Goal: Information Seeking & Learning: Learn about a topic

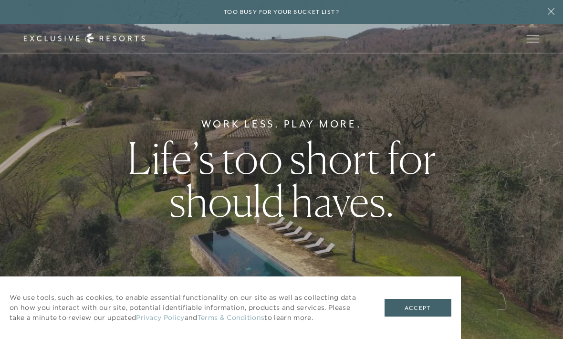
click at [418, 305] on button "Accept" at bounding box center [417, 308] width 67 height 18
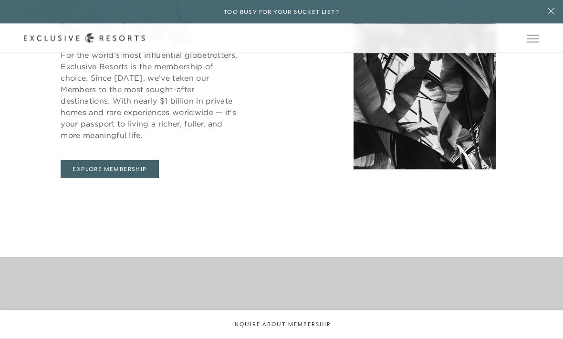
scroll to position [430, 0]
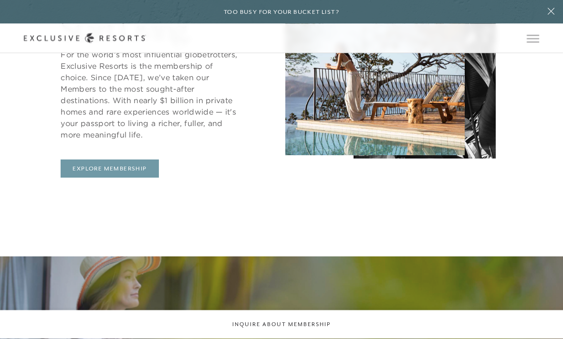
click at [96, 178] on link "Explore Membership" at bounding box center [110, 169] width 98 height 18
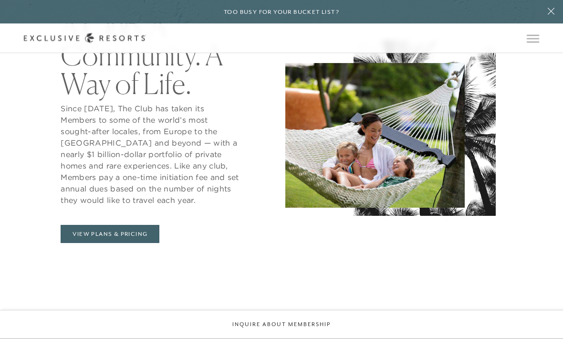
scroll to position [393, 0]
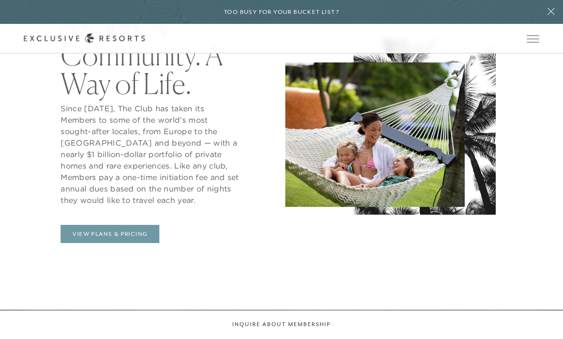
click at [90, 243] on link "View Plans & Pricing" at bounding box center [110, 234] width 99 height 18
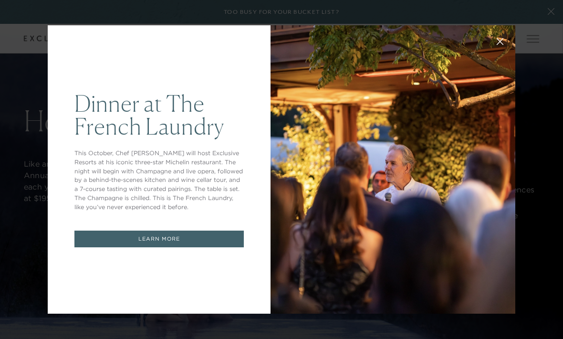
click at [499, 52] on button at bounding box center [499, 40] width 23 height 23
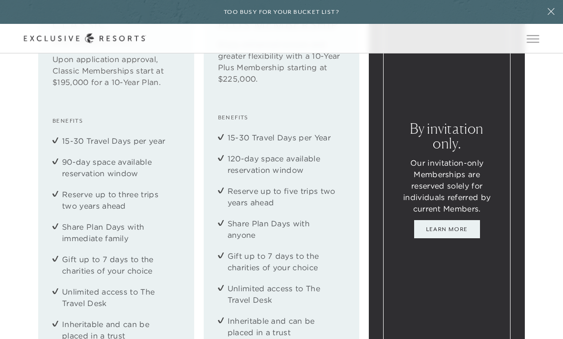
scroll to position [1152, 0]
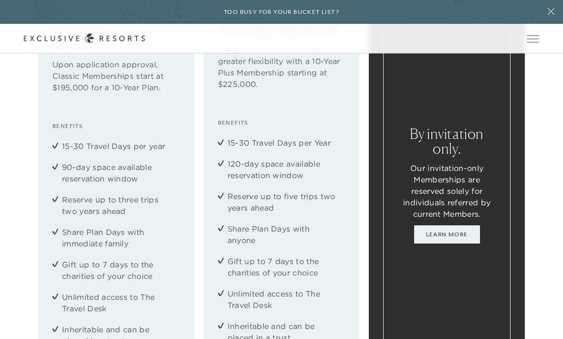
click at [7, 204] on div "Classic Membership Upon application approval, Classic Memberships start at $195…" at bounding box center [281, 184] width 563 height 381
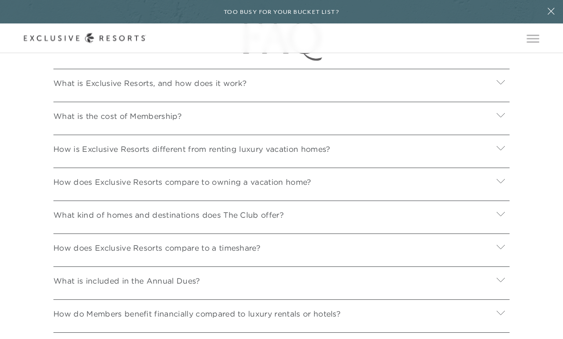
scroll to position [3287, 0]
click at [76, 122] on p "What is the cost of Membership?" at bounding box center [117, 115] width 128 height 11
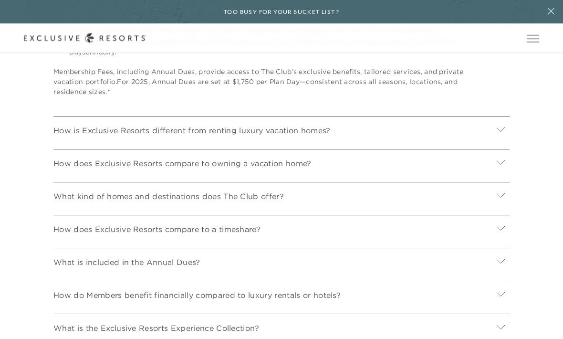
scroll to position [3448, 0]
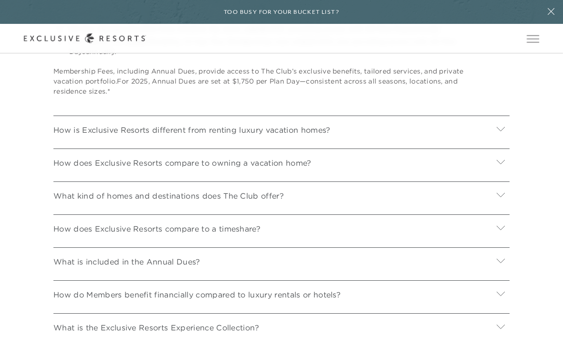
click at [77, 135] on p "How is Exclusive Resorts different from renting luxury vacation homes?" at bounding box center [191, 129] width 277 height 11
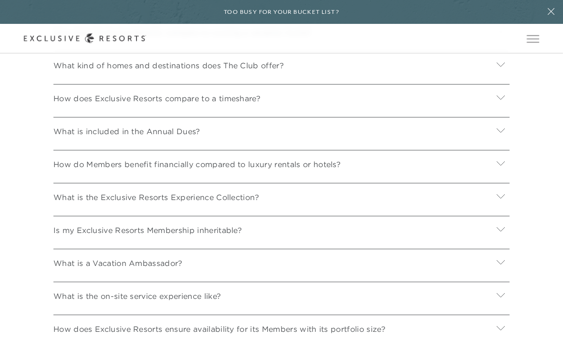
scroll to position [3677, 0]
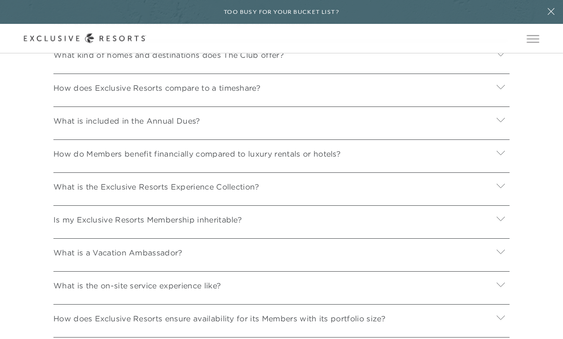
click at [69, 126] on p "What is included in the Annual Dues?" at bounding box center [126, 120] width 147 height 11
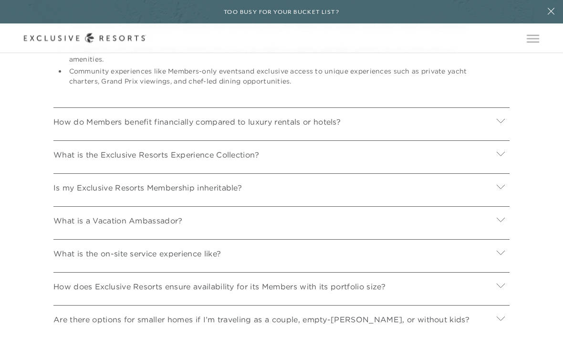
scroll to position [3899, 0]
click at [75, 133] on div "How do Members benefit financially compared to luxury rentals or hotels?" at bounding box center [281, 120] width 456 height 26
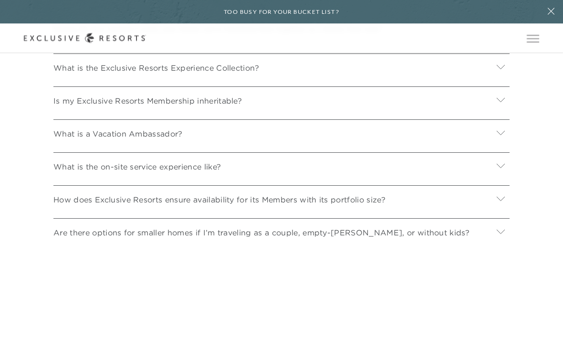
scroll to position [4106, 0]
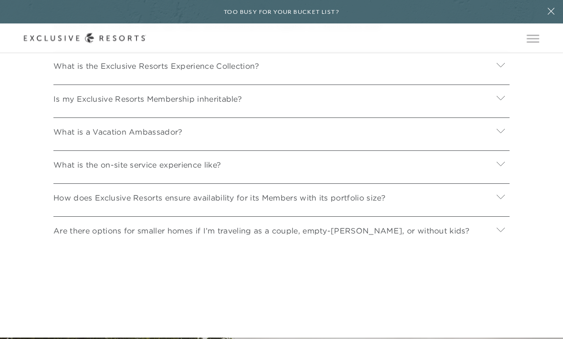
click at [85, 171] on p "What is the on-site service experience like?" at bounding box center [136, 164] width 167 height 11
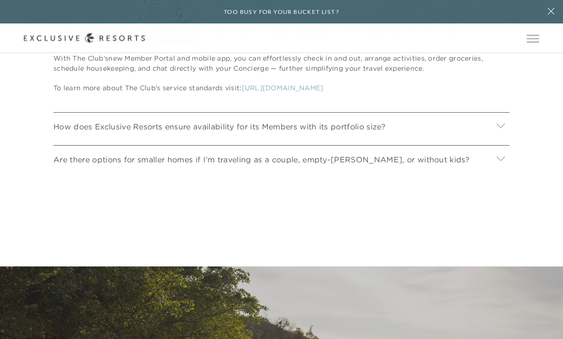
scroll to position [4337, 0]
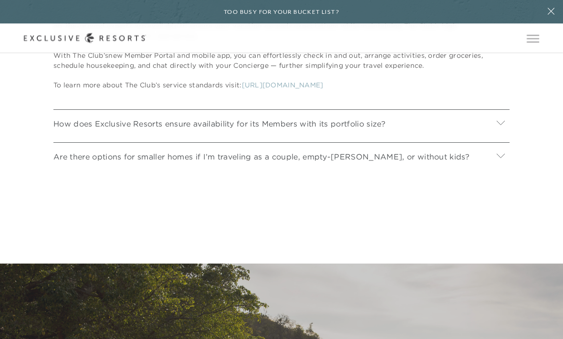
click at [88, 163] on p "Are there options for smaller homes if I’m traveling as a couple, empty-[PERSON…" at bounding box center [261, 156] width 416 height 11
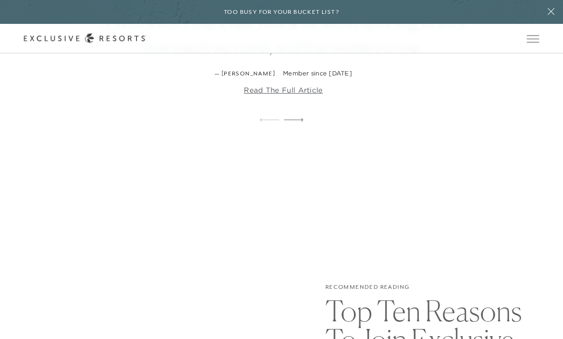
scroll to position [1664, 0]
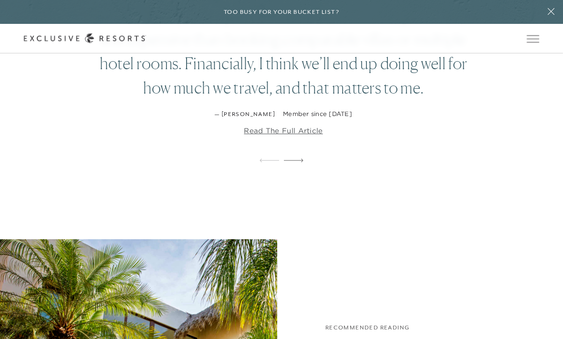
click at [536, 39] on span "Open navigation" at bounding box center [533, 39] width 12 height 0
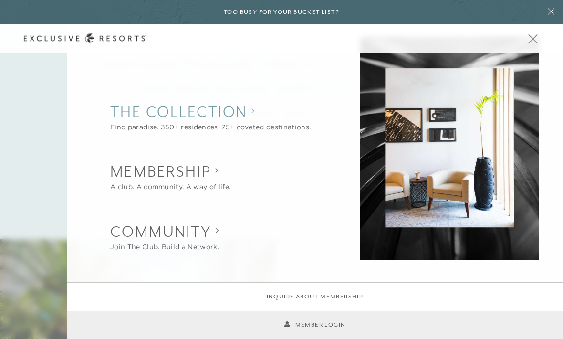
click at [221, 109] on collection "The Collection" at bounding box center [210, 111] width 200 height 21
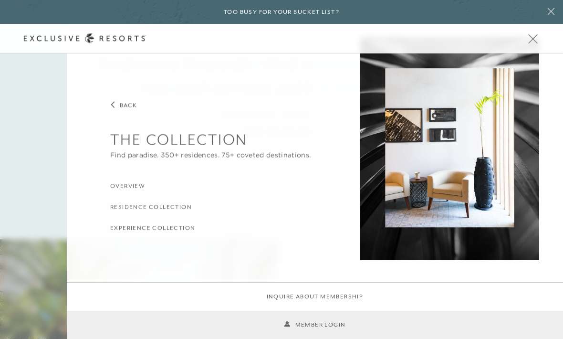
click at [128, 188] on h3 "Overview" at bounding box center [127, 185] width 35 height 9
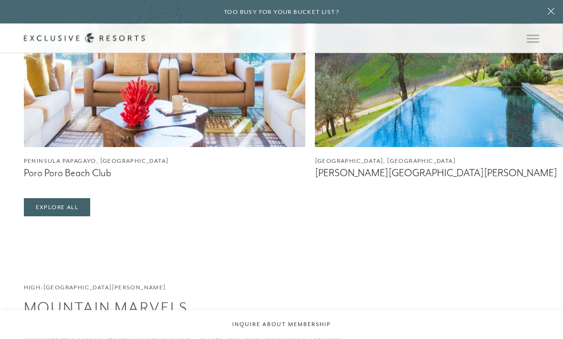
scroll to position [1500, 0]
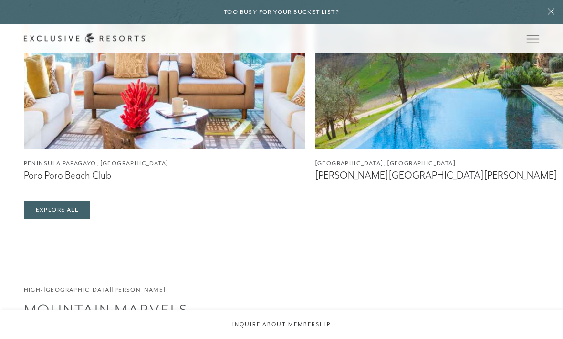
click at [353, 181] on figcaption "[PERSON_NAME][GEOGRAPHIC_DATA][PERSON_NAME]" at bounding box center [455, 175] width 281 height 12
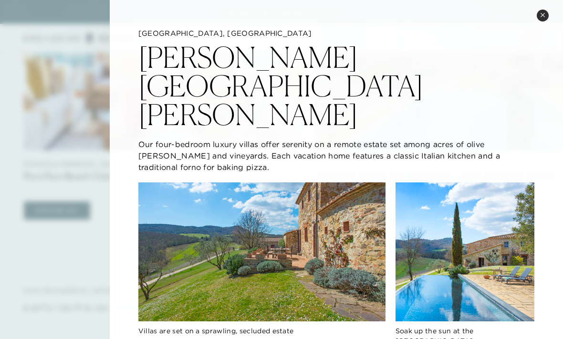
scroll to position [0, 0]
click at [546, 11] on button "Close quickview" at bounding box center [543, 16] width 12 height 12
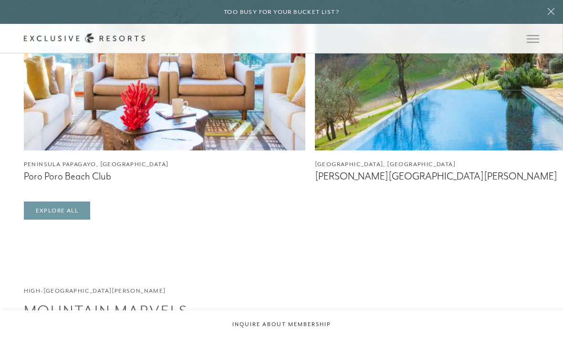
click at [84, 219] on link "Explore All" at bounding box center [57, 210] width 66 height 18
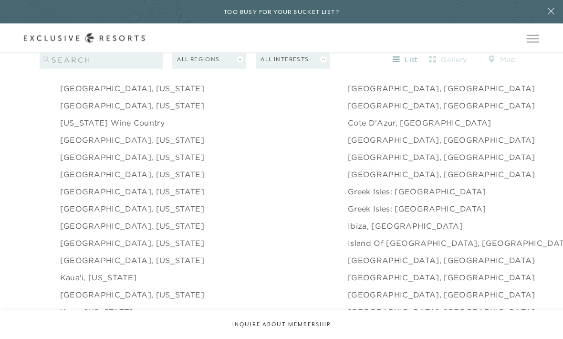
scroll to position [999, 0]
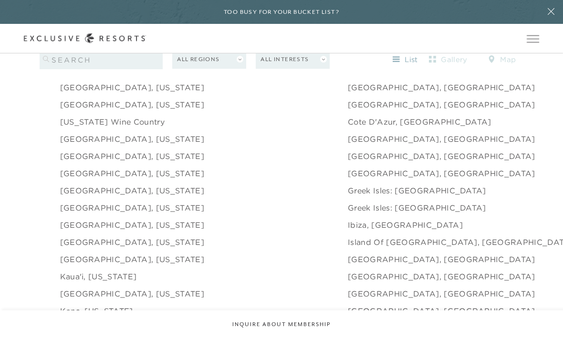
click at [107, 196] on link "[GEOGRAPHIC_DATA], [US_STATE]" at bounding box center [132, 190] width 144 height 11
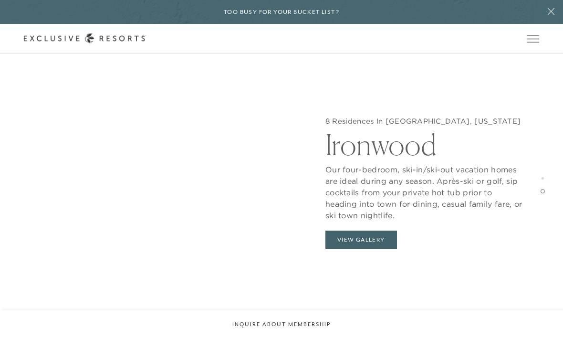
scroll to position [1474, 0]
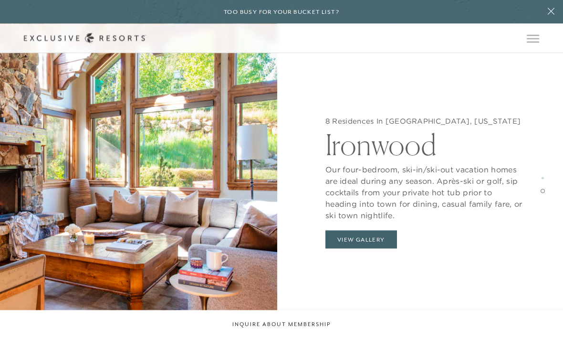
click at [388, 233] on button "View Gallery" at bounding box center [361, 239] width 72 height 18
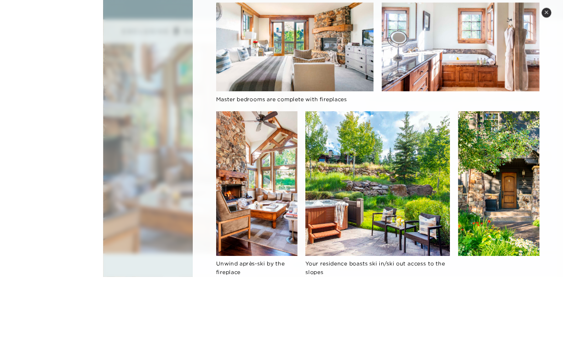
scroll to position [1501, 0]
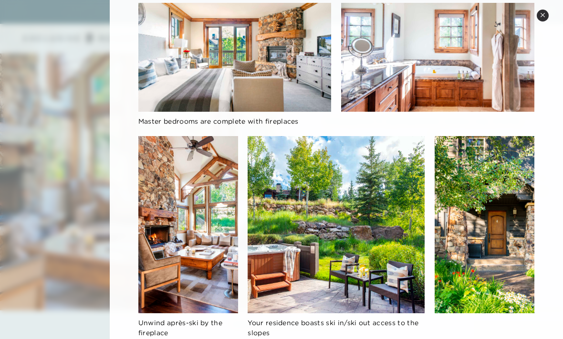
click at [543, 16] on icon at bounding box center [542, 15] width 4 height 4
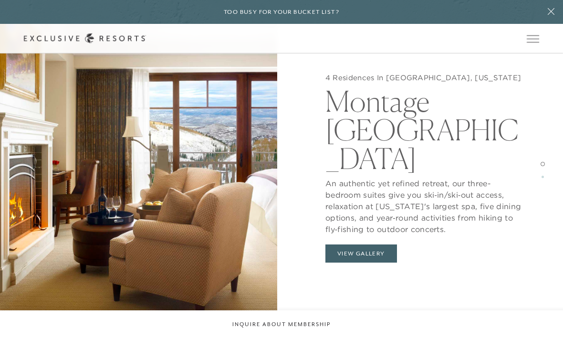
scroll to position [833, 0]
click at [364, 258] on button "View Gallery" at bounding box center [361, 254] width 72 height 18
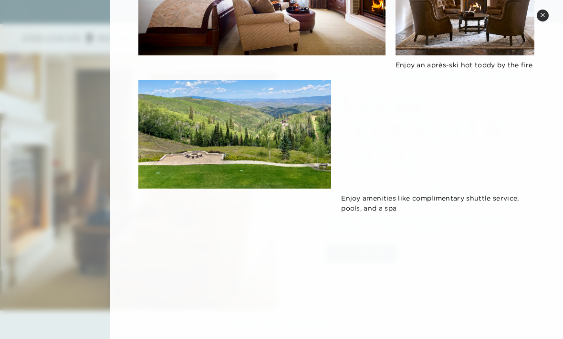
scroll to position [224, 0]
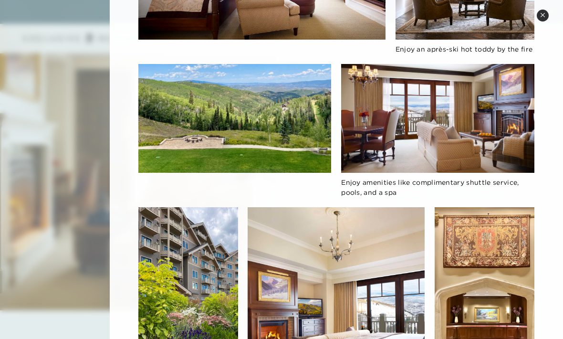
click at [547, 16] on button "Close quickview" at bounding box center [543, 16] width 12 height 12
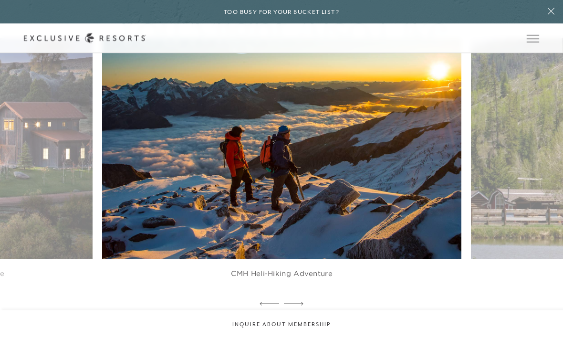
scroll to position [2433, 0]
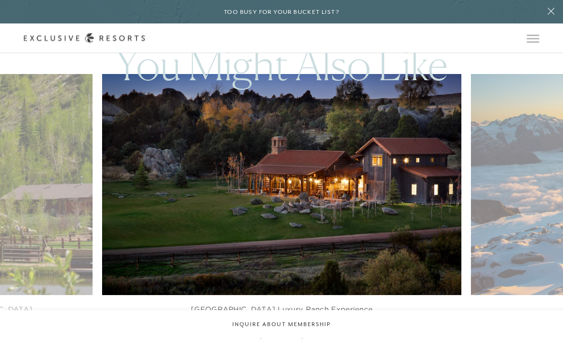
click at [365, 236] on img at bounding box center [293, 184] width 395 height 243
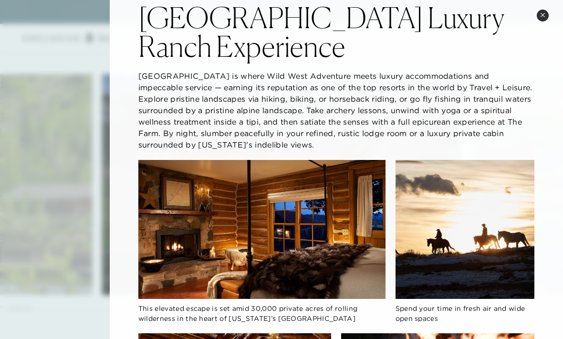
scroll to position [58, 0]
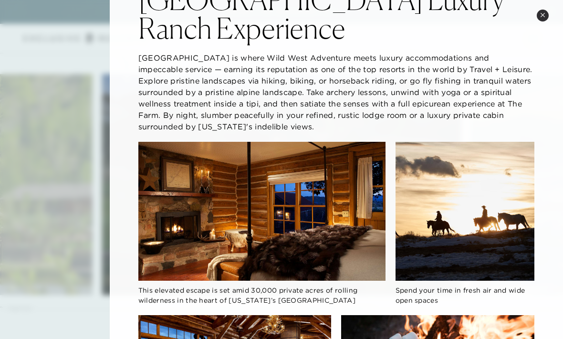
click at [541, 17] on icon at bounding box center [542, 14] width 5 height 5
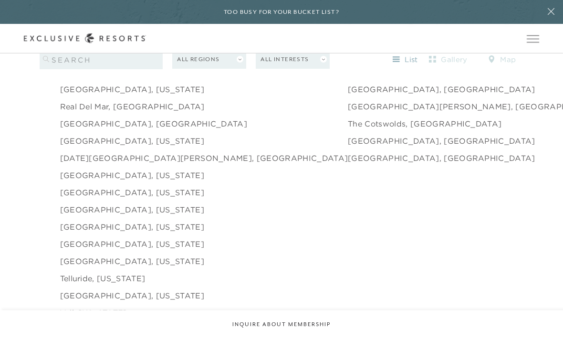
scroll to position [1429, 0]
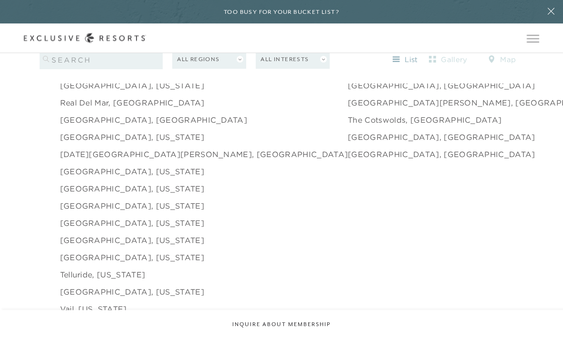
click at [119, 280] on link "Telluride, [US_STATE]" at bounding box center [102, 274] width 85 height 11
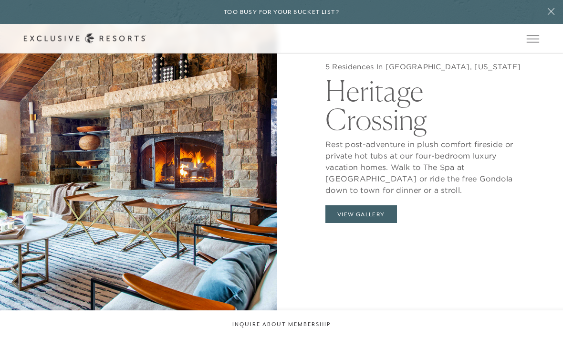
scroll to position [865, 0]
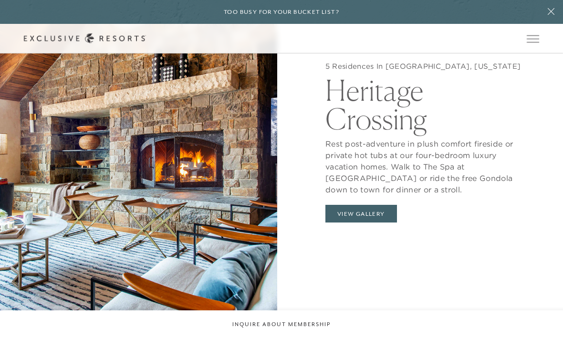
click at [380, 223] on button "View Gallery" at bounding box center [361, 214] width 72 height 18
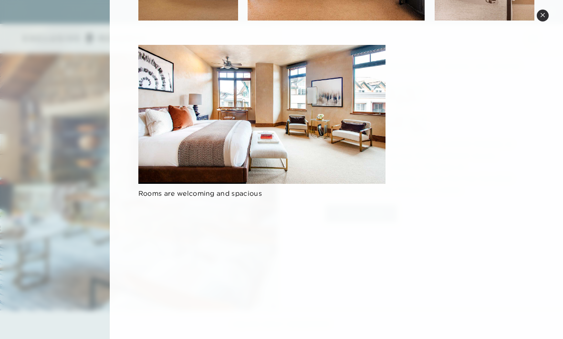
scroll to position [597, 0]
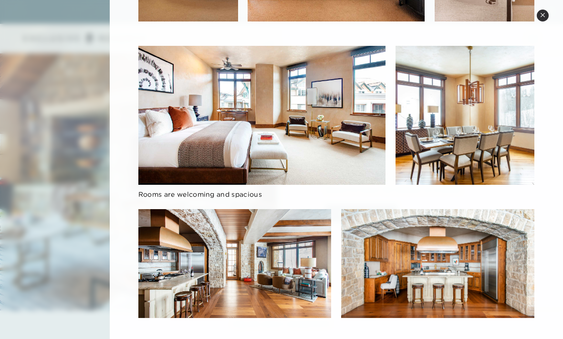
click at [546, 15] on button "Close quickview" at bounding box center [543, 16] width 12 height 12
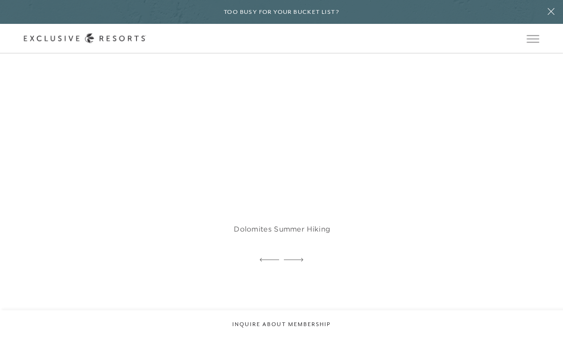
scroll to position [1726, 0]
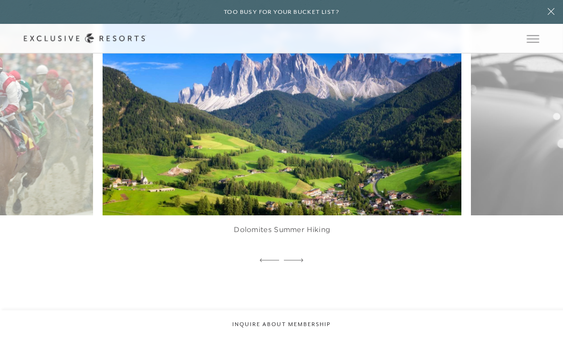
click at [319, 185] on img at bounding box center [293, 104] width 395 height 243
